Goal: Task Accomplishment & Management: Manage account settings

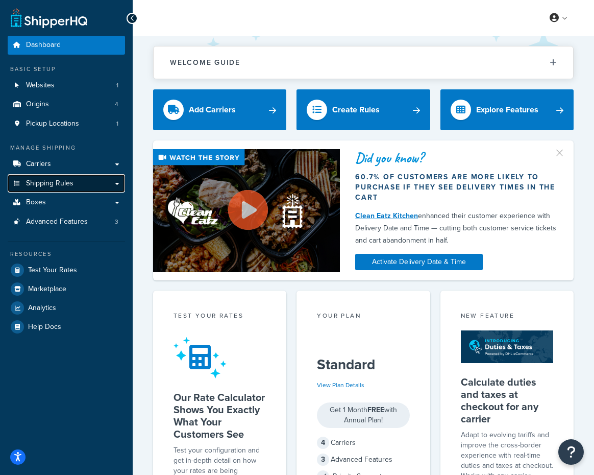
click at [49, 185] on span "Shipping Rules" at bounding box center [49, 183] width 47 height 9
click at [132, 17] on icon at bounding box center [132, 18] width 5 height 7
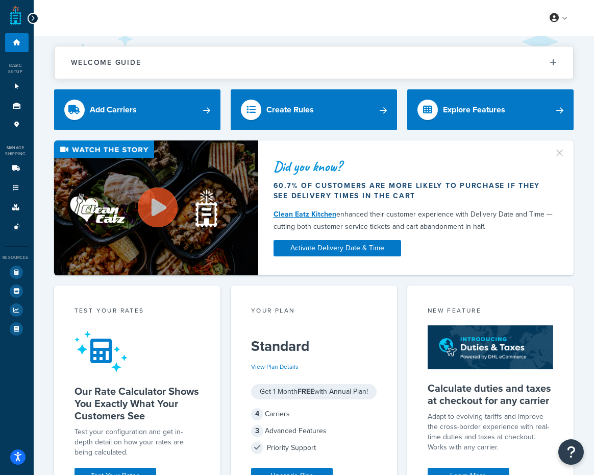
click at [16, 17] on link at bounding box center [15, 15] width 11 height 20
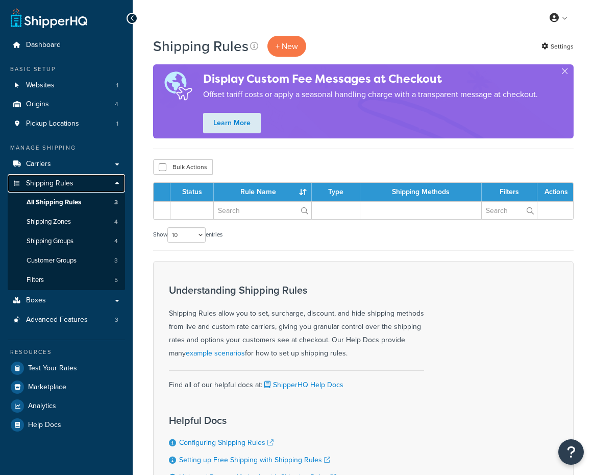
click at [50, 183] on span "Shipping Rules" at bounding box center [49, 183] width 47 height 9
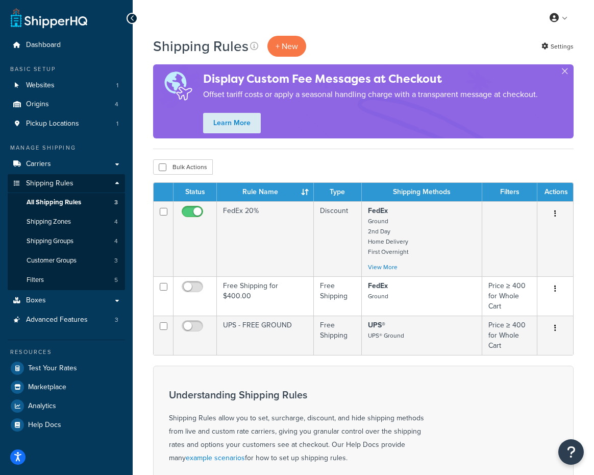
click at [133, 18] on icon at bounding box center [132, 18] width 5 height 7
